Goal: Task Accomplishment & Management: Use online tool/utility

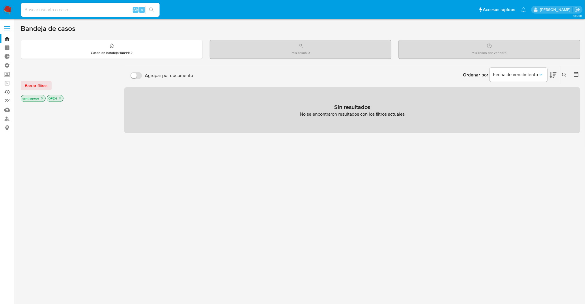
click at [8, 90] on link "Ejecuciones automáticas" at bounding box center [34, 92] width 69 height 9
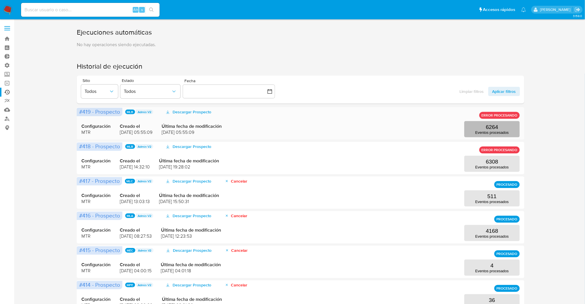
click at [504, 134] on p "Eventos procesados" at bounding box center [491, 132] width 33 height 4
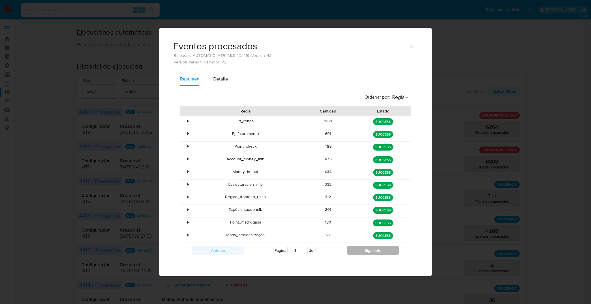
click at [374, 250] on button "Siguiente" at bounding box center [373, 250] width 52 height 9
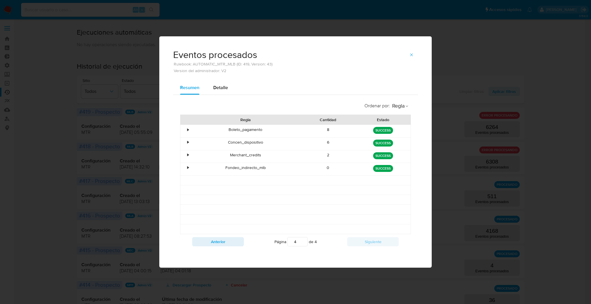
click at [373, 250] on div "Ordenar por : [PERSON_NAME] Cantidad Estado • Boleto_pagamento 8 [PERSON_NAME] …" at bounding box center [295, 174] width 245 height 159
click at [246, 240] on div "Página 4 de 4" at bounding box center [295, 241] width 103 height 11
click at [243, 242] on button "Anterior" at bounding box center [218, 241] width 52 height 9
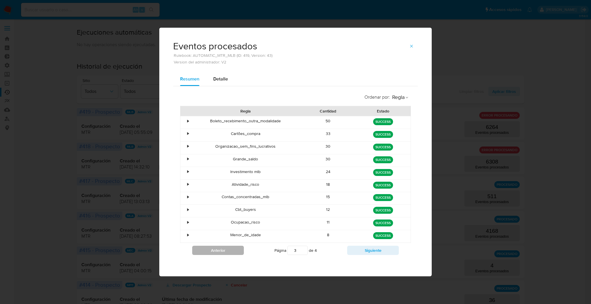
click at [243, 242] on div "Menor_de_idade" at bounding box center [245, 236] width 110 height 12
click at [241, 249] on div "Anterior Página 3 de 4 Siguiente" at bounding box center [295, 250] width 231 height 15
click at [240, 250] on button "Anterior" at bounding box center [218, 250] width 52 height 9
click at [323, 118] on div "1621" at bounding box center [327, 122] width 55 height 12
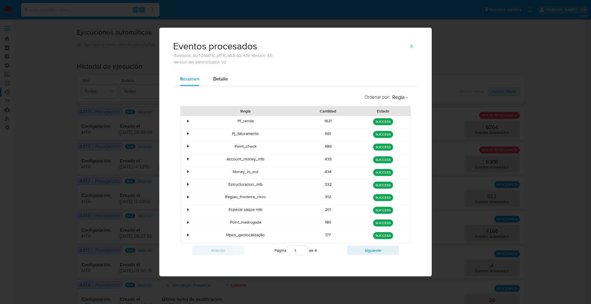
drag, startPoint x: 326, startPoint y: 133, endPoint x: 327, endPoint y: 137, distance: 4.4
click at [326, 133] on div "691" at bounding box center [327, 135] width 55 height 12
click at [328, 146] on div "489" at bounding box center [327, 148] width 55 height 12
drag, startPoint x: 328, startPoint y: 159, endPoint x: 329, endPoint y: 163, distance: 4.1
click at [329, 160] on div "435" at bounding box center [327, 160] width 55 height 12
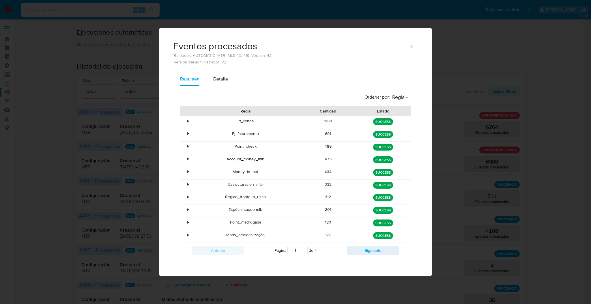
drag, startPoint x: 329, startPoint y: 174, endPoint x: 329, endPoint y: 177, distance: 2.9
click at [329, 174] on div "434" at bounding box center [327, 173] width 55 height 12
click at [330, 184] on div "332" at bounding box center [327, 186] width 55 height 12
click at [337, 199] on div "312" at bounding box center [327, 198] width 55 height 12
click at [338, 211] on div "201" at bounding box center [327, 211] width 55 height 12
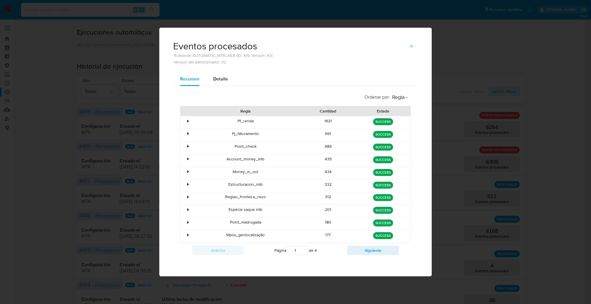
click at [339, 222] on div "180" at bounding box center [327, 223] width 55 height 12
click at [338, 231] on div "177" at bounding box center [327, 236] width 55 height 12
click at [366, 247] on div "Anterior Página 1 de 4 Siguiente" at bounding box center [295, 250] width 231 height 15
click at [366, 248] on button "Siguiente" at bounding box center [373, 250] width 52 height 9
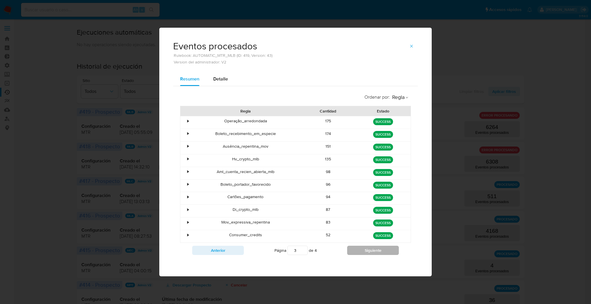
click at [366, 248] on button "Siguiente" at bounding box center [373, 250] width 52 height 9
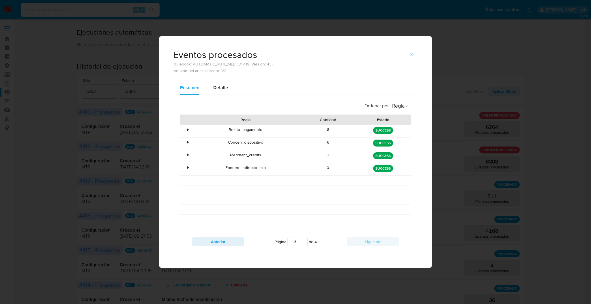
type input "4"
click at [366, 248] on div "Anterior Página 4 de 4 Siguiente" at bounding box center [295, 241] width 231 height 15
click at [357, 131] on div "[PERSON_NAME] SUCCESS" at bounding box center [382, 131] width 55 height 12
drag, startPoint x: 353, startPoint y: 142, endPoint x: 354, endPoint y: 153, distance: 10.7
click at [352, 144] on div "6" at bounding box center [327, 144] width 55 height 12
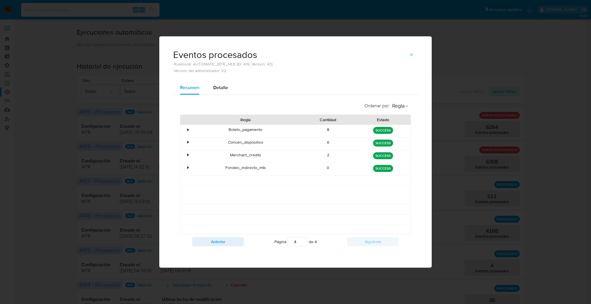
drag, startPoint x: 354, startPoint y: 158, endPoint x: 354, endPoint y: 167, distance: 9.2
click at [354, 161] on div "2" at bounding box center [327, 156] width 55 height 12
click at [354, 172] on div "0" at bounding box center [327, 169] width 55 height 12
click at [354, 174] on div "0" at bounding box center [327, 169] width 55 height 12
click at [412, 57] on icon "button" at bounding box center [411, 54] width 5 height 5
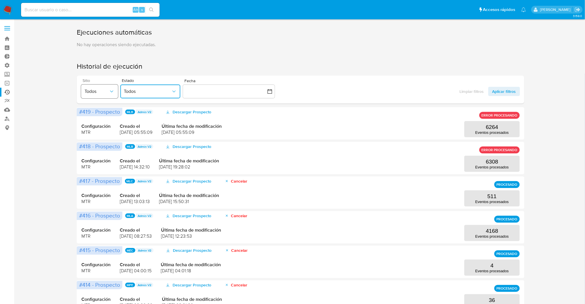
drag, startPoint x: 128, startPoint y: 91, endPoint x: 104, endPoint y: 97, distance: 24.8
click at [125, 91] on span "Todos" at bounding box center [147, 92] width 47 height 6
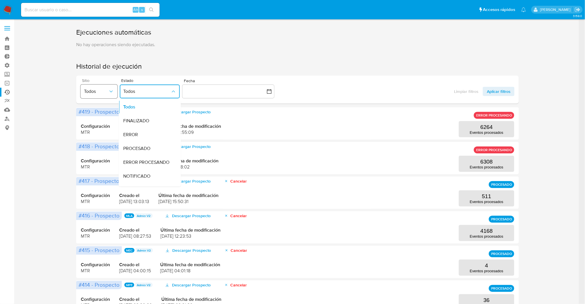
click at [101, 97] on button "Todos" at bounding box center [98, 91] width 37 height 14
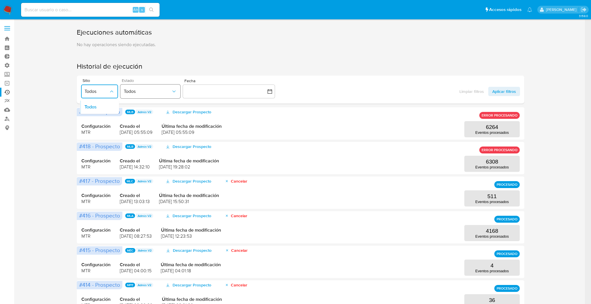
click at [140, 93] on span "Todos" at bounding box center [147, 92] width 47 height 6
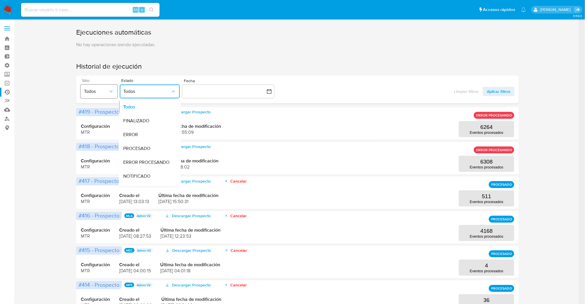
click at [100, 91] on span "Todos" at bounding box center [96, 92] width 24 height 6
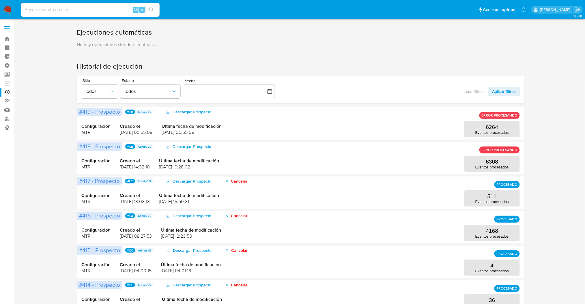
click at [371, 56] on div "Ejecuciones automáticas No hay operaciones siendo ejecutadas. Historial de ejec…" at bounding box center [300, 249] width 447 height 442
click at [505, 91] on span "Aplicar filtros" at bounding box center [504, 91] width 24 height 9
click at [95, 96] on button "Todos" at bounding box center [99, 91] width 37 height 14
click at [105, 89] on span "Todos" at bounding box center [96, 92] width 24 height 6
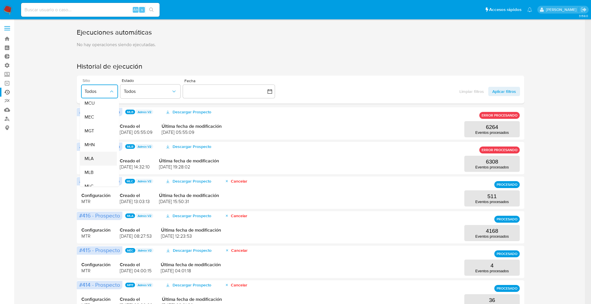
scroll to position [77, 0]
click at [102, 159] on div "MLA" at bounding box center [96, 155] width 24 height 14
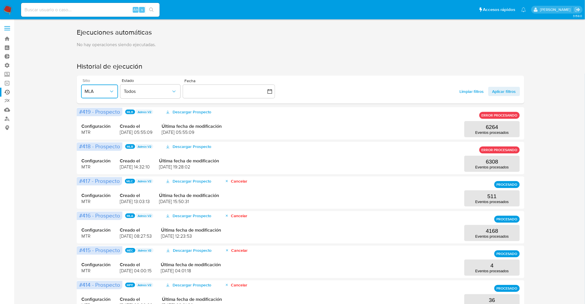
click at [102, 94] on span "MLA" at bounding box center [96, 92] width 24 height 6
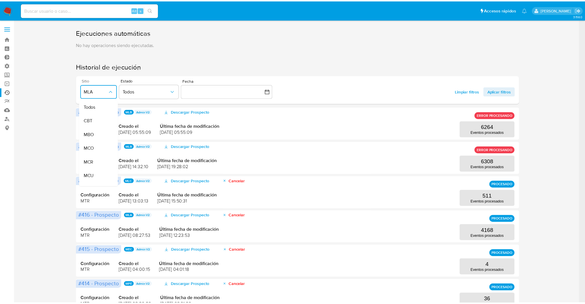
scroll to position [91, 0]
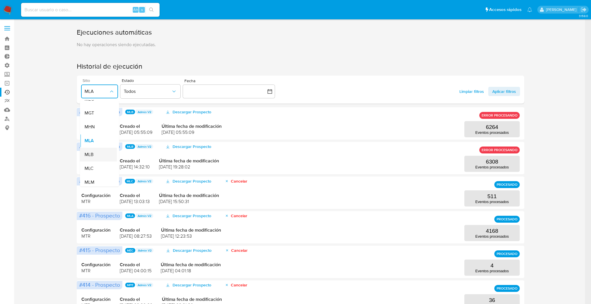
click at [95, 152] on div "MLB" at bounding box center [96, 155] width 24 height 14
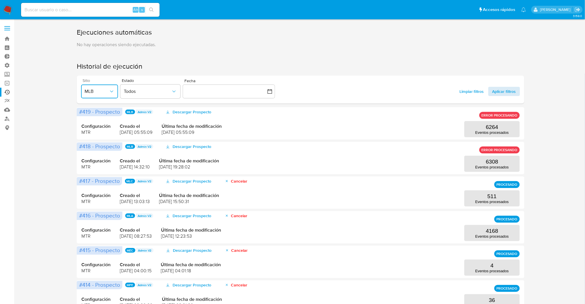
click at [506, 94] on span "Aplicar filtros" at bounding box center [504, 91] width 24 height 9
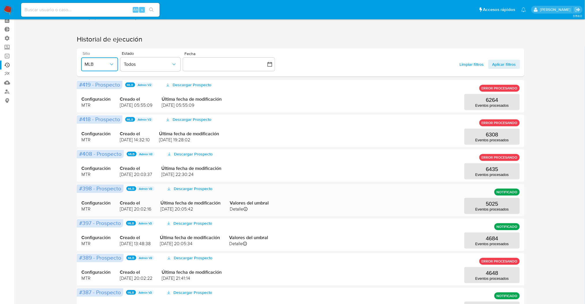
scroll to position [38, 0]
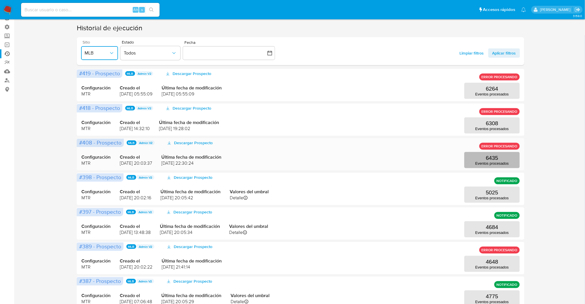
click at [494, 159] on p "6435" at bounding box center [492, 158] width 12 height 6
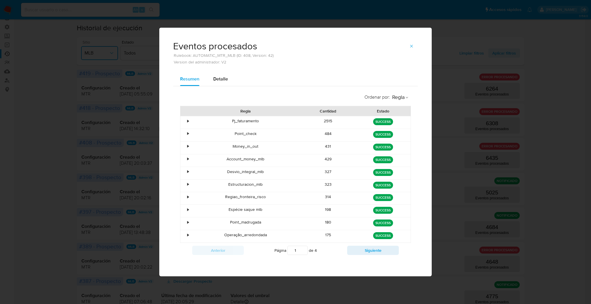
drag, startPoint x: 325, startPoint y: 157, endPoint x: 375, endPoint y: 155, distance: 49.6
click at [348, 157] on div "429" at bounding box center [327, 160] width 55 height 12
click at [413, 47] on icon "button" at bounding box center [411, 46] width 5 height 5
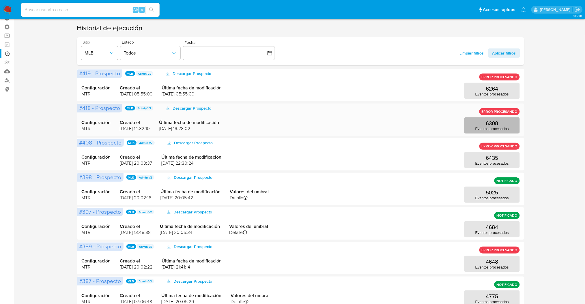
click at [514, 124] on button "6308 Eventos procesados" at bounding box center [491, 125] width 55 height 16
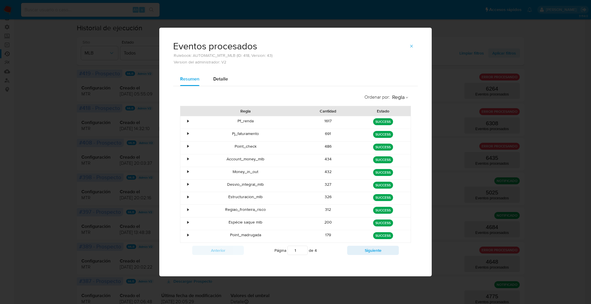
drag, startPoint x: 340, startPoint y: 162, endPoint x: 361, endPoint y: 161, distance: 20.8
click at [360, 161] on div "• Account_money_mlb 434 green SUCCESS" at bounding box center [295, 160] width 230 height 12
click at [414, 45] on button "button" at bounding box center [411, 46] width 13 height 9
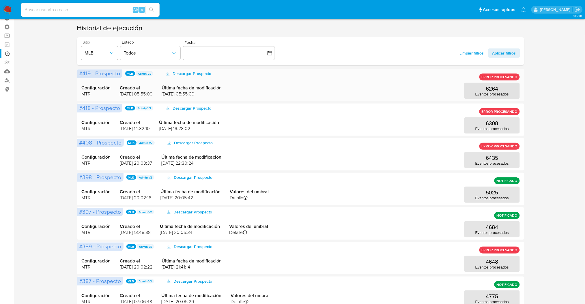
click at [508, 99] on div "#419 - Prospecto MLB Admin V2 Descargar Prospecto ERROR PROCESANDO Configuració…" at bounding box center [300, 85] width 447 height 32
click at [509, 94] on button "6264 Eventos procesados" at bounding box center [491, 91] width 55 height 16
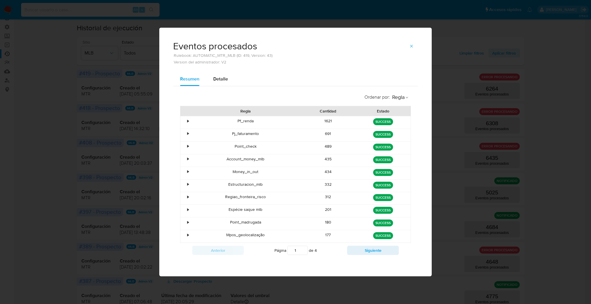
drag, startPoint x: 330, startPoint y: 151, endPoint x: 326, endPoint y: 164, distance: 13.3
click at [326, 164] on div "• Pf_renda 1621 green SUCCESS • Pj_faturamento 691 green SUCCESS • Point_check …" at bounding box center [295, 179] width 231 height 127
click at [329, 162] on div "435" at bounding box center [327, 160] width 55 height 12
drag, startPoint x: 324, startPoint y: 157, endPoint x: 328, endPoint y: 151, distance: 7.4
click at [324, 156] on div "435" at bounding box center [327, 160] width 55 height 12
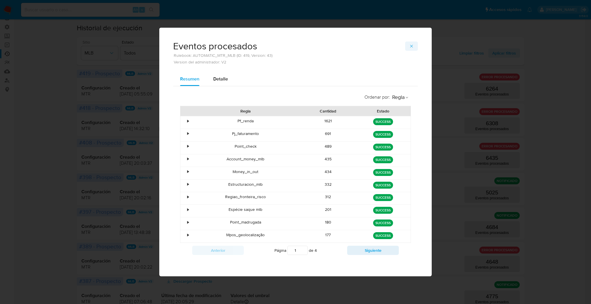
click at [408, 45] on button "button" at bounding box center [411, 46] width 13 height 9
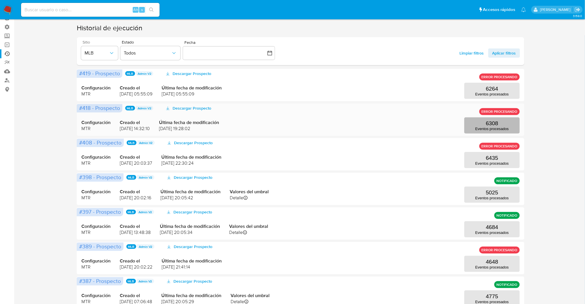
click at [477, 132] on button "6308 Eventos procesados" at bounding box center [491, 125] width 55 height 16
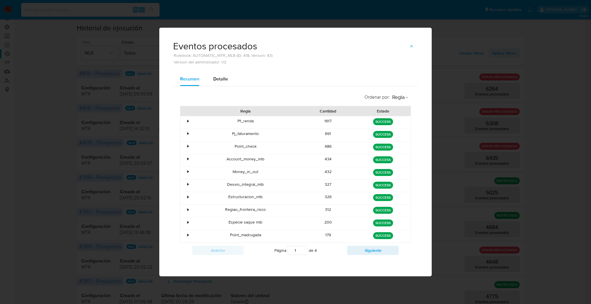
drag, startPoint x: 335, startPoint y: 131, endPoint x: 319, endPoint y: 137, distance: 17.5
click at [319, 137] on div "691" at bounding box center [327, 135] width 55 height 12
drag, startPoint x: 324, startPoint y: 166, endPoint x: 331, endPoint y: 168, distance: 6.7
click at [331, 168] on div "432" at bounding box center [327, 173] width 55 height 12
drag, startPoint x: 324, startPoint y: 169, endPoint x: 352, endPoint y: 157, distance: 30.1
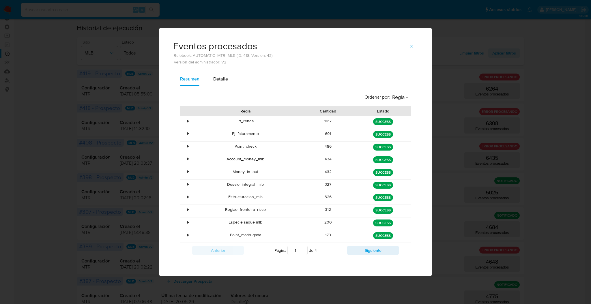
click at [335, 170] on div "432" at bounding box center [327, 173] width 55 height 12
drag, startPoint x: 411, startPoint y: 44, endPoint x: 424, endPoint y: 62, distance: 21.9
click at [411, 44] on icon "button" at bounding box center [411, 46] width 5 height 5
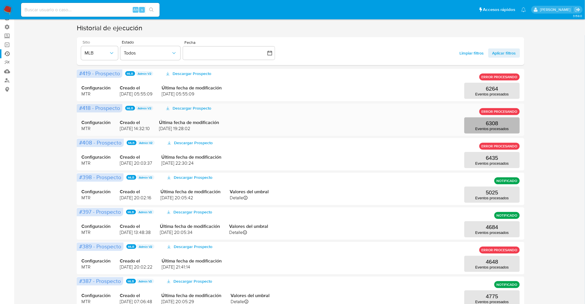
click at [484, 127] on p "Eventos procesados" at bounding box center [491, 129] width 33 height 4
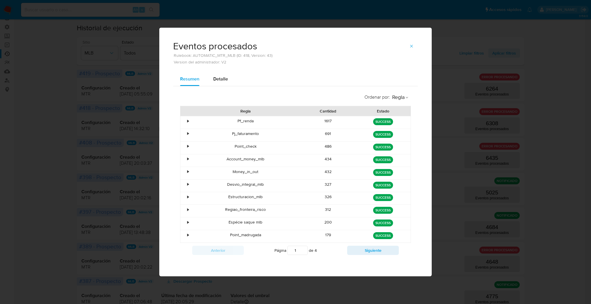
click at [330, 172] on div "432" at bounding box center [327, 173] width 55 height 12
click at [412, 44] on icon "button" at bounding box center [411, 46] width 5 height 5
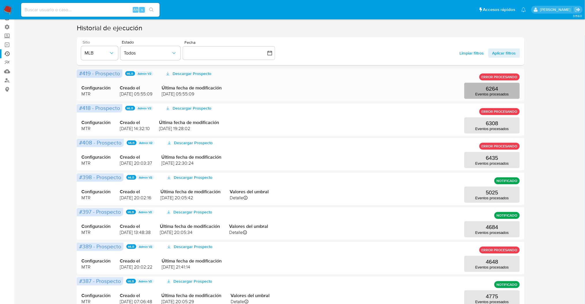
click at [479, 91] on button "6264 Eventos procesados" at bounding box center [491, 91] width 55 height 16
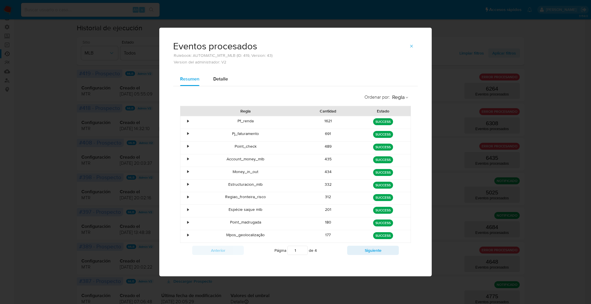
drag, startPoint x: 329, startPoint y: 171, endPoint x: 335, endPoint y: 171, distance: 6.6
click at [335, 171] on div "434" at bounding box center [327, 173] width 55 height 12
click at [407, 45] on button "button" at bounding box center [411, 46] width 13 height 9
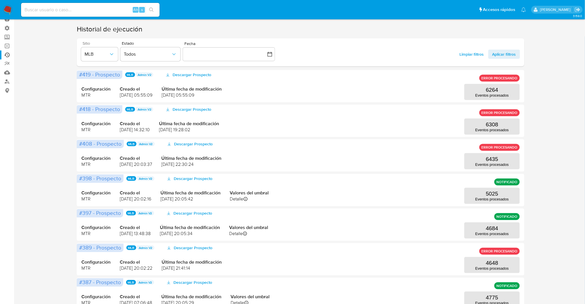
scroll to position [0, 0]
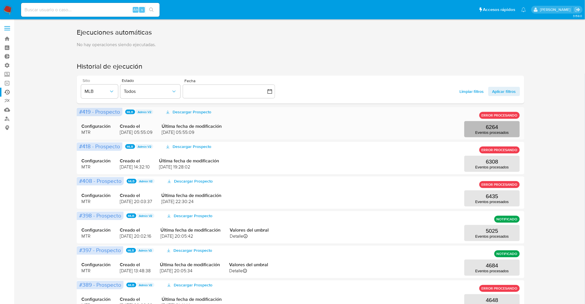
click at [493, 128] on p "6264" at bounding box center [492, 127] width 12 height 6
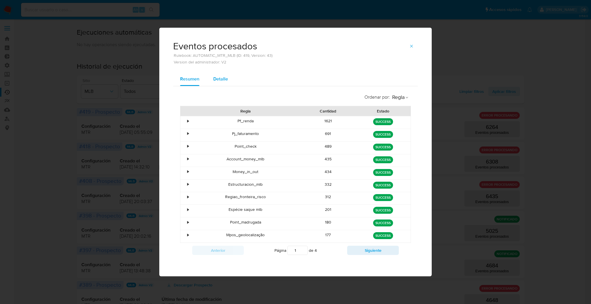
click at [220, 77] on span "Detalle" at bounding box center [220, 79] width 15 height 7
select select "10"
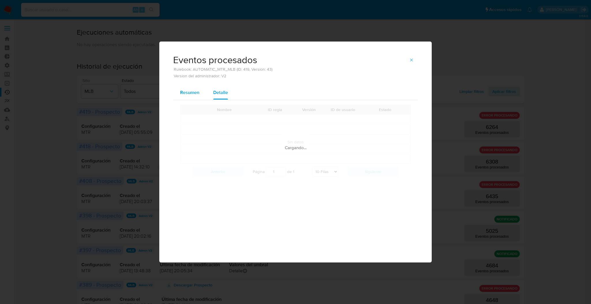
drag, startPoint x: 200, startPoint y: 79, endPoint x: 197, endPoint y: 82, distance: 4.9
click at [200, 79] on div "Eventos procesados Rulebook: AUTOMATIC_MTR_MLB (ID: 419, Version: 43) Version d…" at bounding box center [295, 120] width 272 height 156
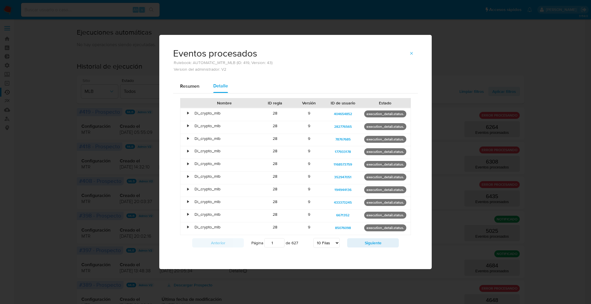
click at [193, 83] on span "Resumen" at bounding box center [189, 86] width 19 height 7
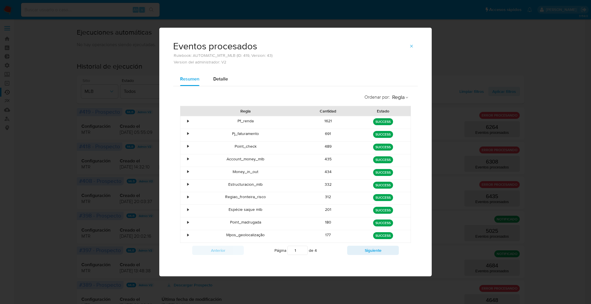
drag, startPoint x: 241, startPoint y: 119, endPoint x: 258, endPoint y: 114, distance: 17.3
click at [258, 114] on div "Regla Cantidad Estado • Pf_renda 1621 green SUCCESS • Pj_faturamento 691 green …" at bounding box center [295, 174] width 231 height 137
click at [242, 124] on div "Pf_renda" at bounding box center [245, 122] width 110 height 12
drag, startPoint x: 236, startPoint y: 119, endPoint x: 243, endPoint y: 120, distance: 7.6
click at [241, 119] on div "Pf_renda" at bounding box center [245, 122] width 110 height 12
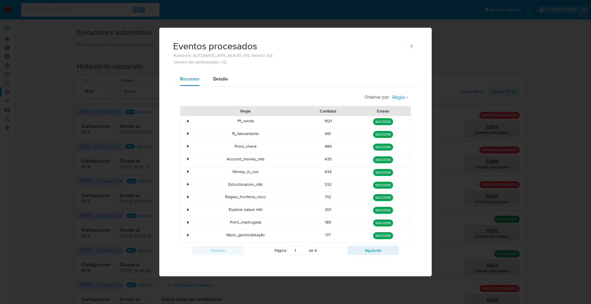
click at [407, 94] on button "Regla" at bounding box center [400, 97] width 21 height 13
click at [404, 110] on span "Estado" at bounding box center [399, 110] width 14 height 6
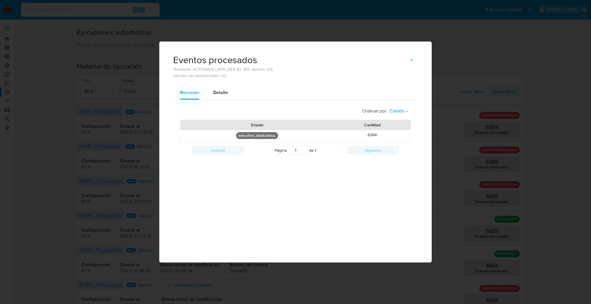
click at [401, 109] on span "Estado" at bounding box center [396, 111] width 15 height 7
click at [399, 111] on span "Regla" at bounding box center [395, 110] width 12 height 6
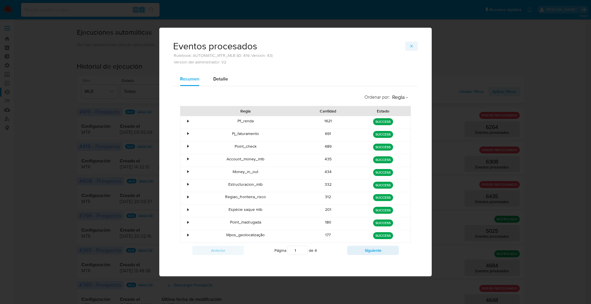
click at [411, 47] on icon "button" at bounding box center [411, 46] width 5 height 5
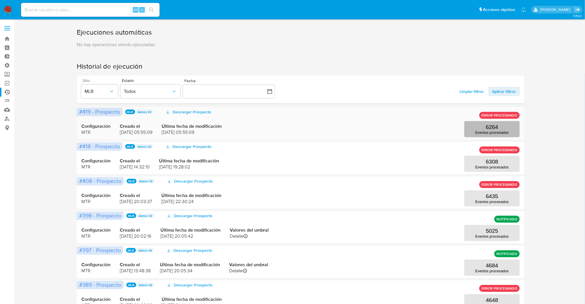
click at [496, 127] on p "6264" at bounding box center [492, 127] width 12 height 6
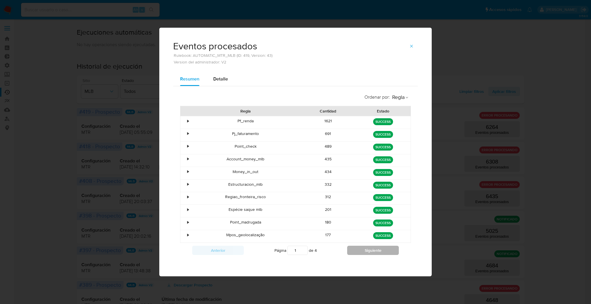
click at [372, 253] on button "Siguiente" at bounding box center [373, 250] width 52 height 9
click at [373, 251] on button "Siguiente" at bounding box center [373, 250] width 52 height 9
type input "4"
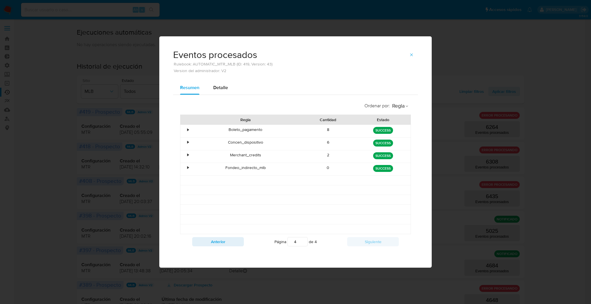
click at [407, 55] on button "button" at bounding box center [411, 54] width 13 height 9
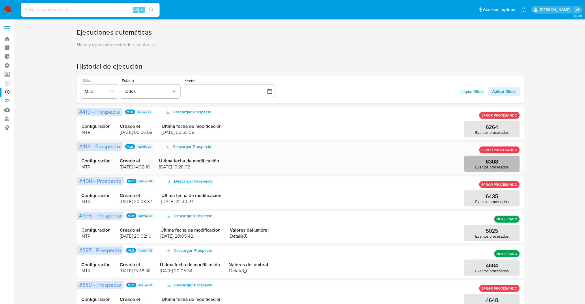
click at [499, 156] on button "6308 Eventos procesados" at bounding box center [491, 164] width 55 height 16
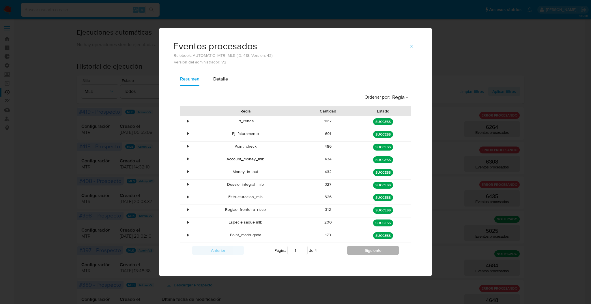
click at [354, 251] on button "Siguiente" at bounding box center [373, 250] width 52 height 9
type input "2"
click at [411, 45] on icon "button" at bounding box center [411, 46] width 5 height 5
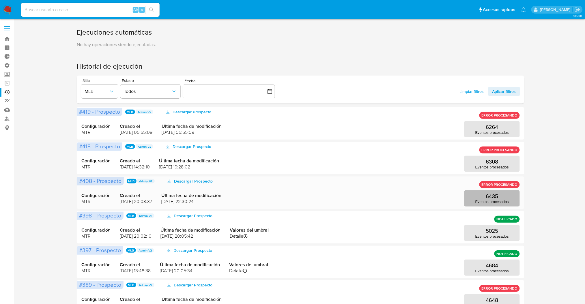
click at [487, 204] on p "Eventos procesados" at bounding box center [491, 202] width 33 height 4
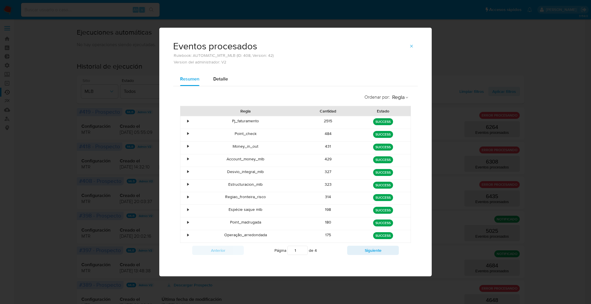
drag, startPoint x: 411, startPoint y: 46, endPoint x: 412, endPoint y: 50, distance: 3.8
click at [411, 47] on icon "button" at bounding box center [411, 46] width 5 height 5
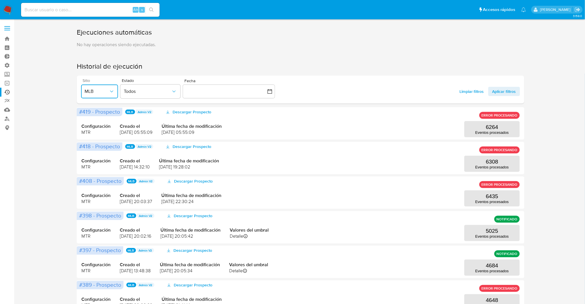
click at [96, 85] on button "MLB" at bounding box center [99, 91] width 37 height 14
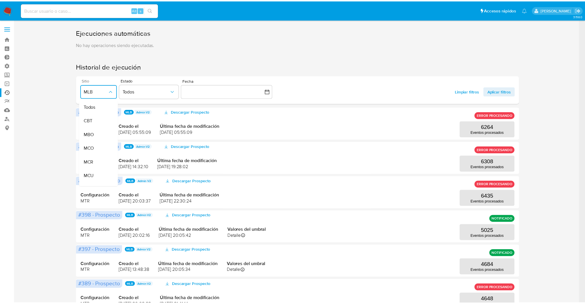
scroll to position [105, 0]
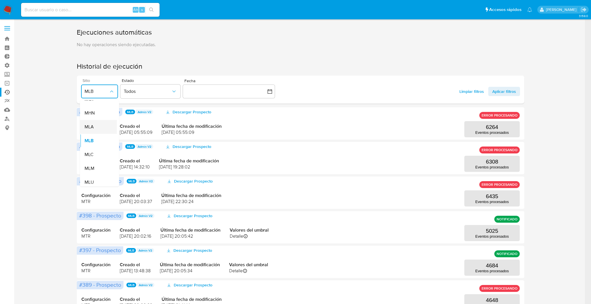
click at [107, 127] on div "MLA" at bounding box center [96, 127] width 24 height 14
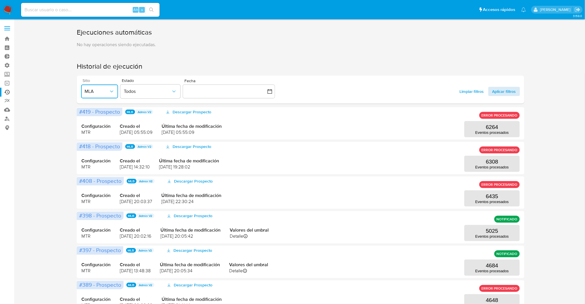
click at [502, 91] on span "Aplicar filtros" at bounding box center [504, 91] width 24 height 9
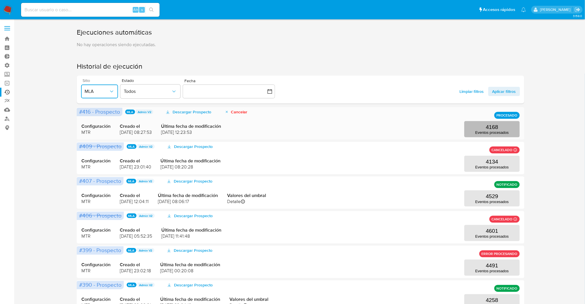
click at [499, 131] on p "Eventos procesados" at bounding box center [491, 132] width 33 height 4
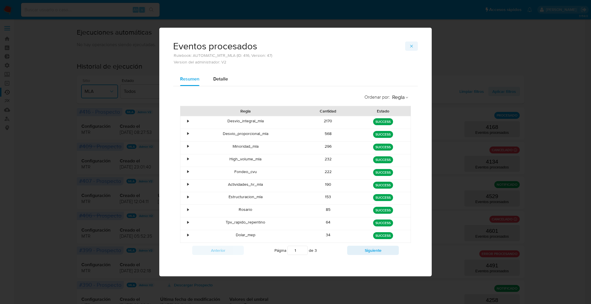
click at [411, 45] on icon "button" at bounding box center [411, 46] width 3 height 3
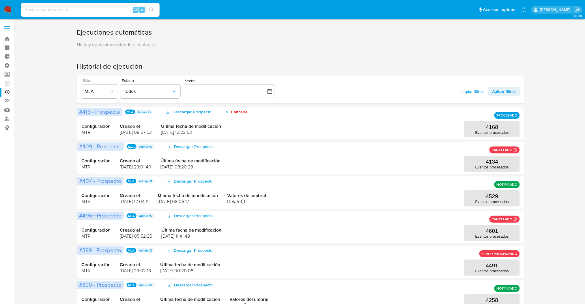
scroll to position [38, 0]
